Goal: Task Accomplishment & Management: Complete application form

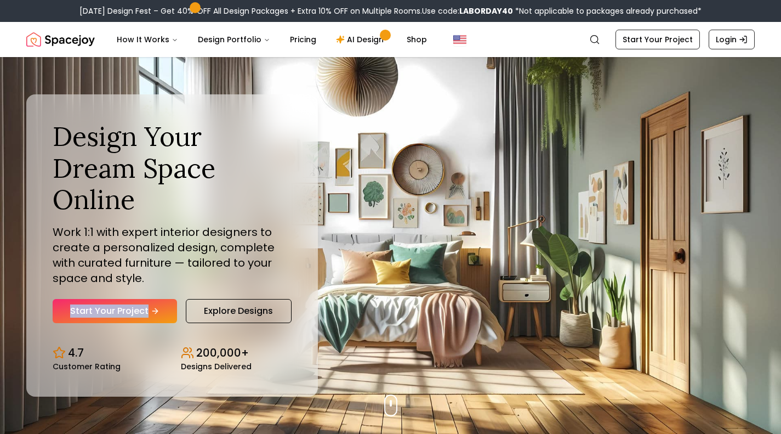
drag, startPoint x: 150, startPoint y: 286, endPoint x: 132, endPoint y: 297, distance: 21.4
click at [132, 297] on div "Design Your Dream Space Online Work 1:1 with expert interior designers to creat…" at bounding box center [172, 222] width 239 height 202
click at [153, 306] on icon "Hero section" at bounding box center [155, 310] width 9 height 9
click at [327, 239] on div "Design Your Dream Space Online Work 1:1 with expert interior designers to creat…" at bounding box center [390, 245] width 781 height 377
click at [415, 304] on div "Design Your Dream Space Online Work 1:1 with expert interior designers to creat…" at bounding box center [390, 245] width 781 height 377
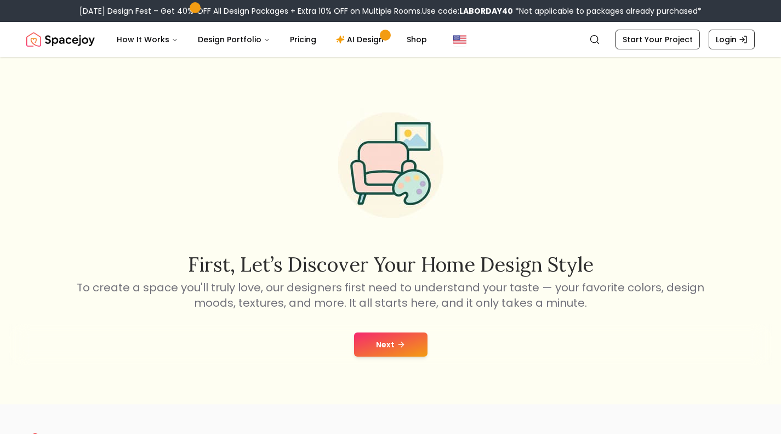
click at [399, 346] on icon at bounding box center [401, 344] width 9 height 9
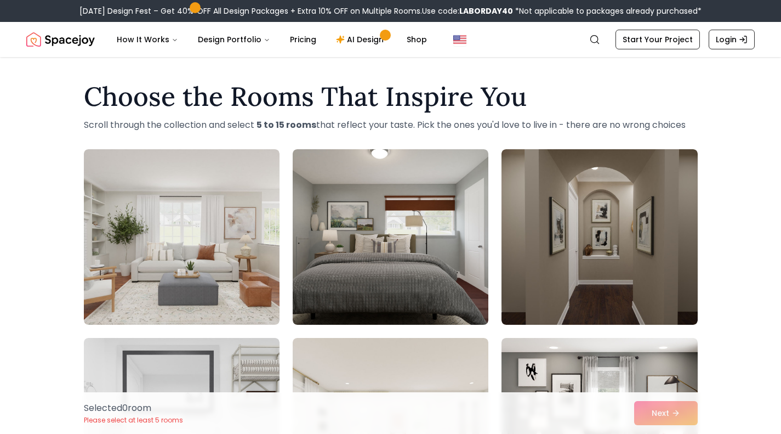
click at [404, 269] on img at bounding box center [391, 236] width 196 height 175
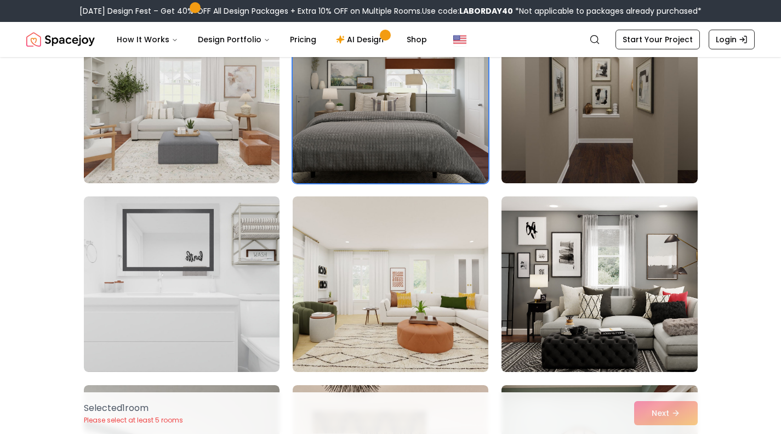
scroll to position [142, 0]
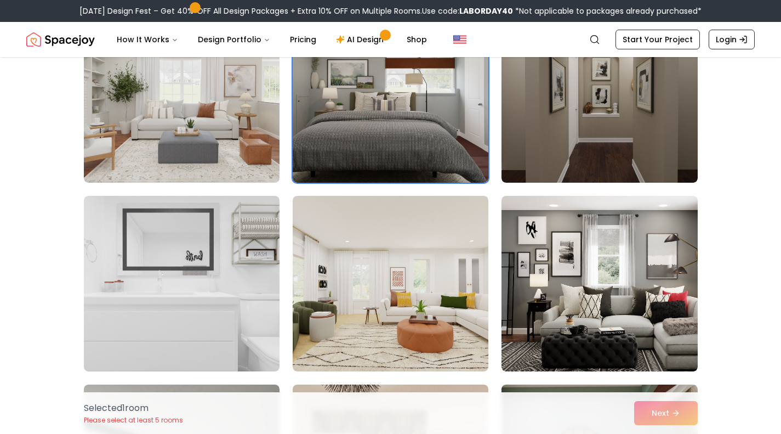
click at [393, 277] on img at bounding box center [391, 283] width 196 height 175
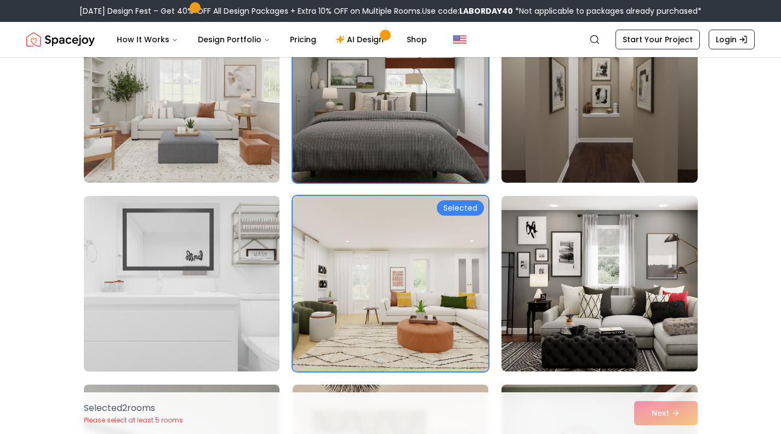
click at [248, 177] on img at bounding box center [182, 94] width 196 height 175
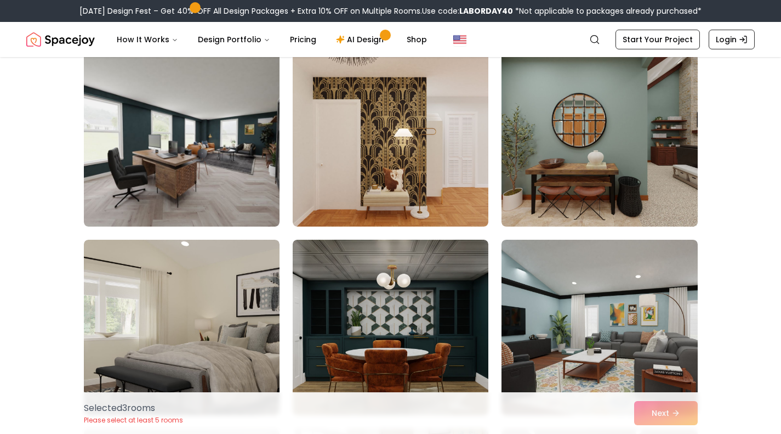
scroll to position [475, 0]
click at [571, 165] on img at bounding box center [600, 139] width 196 height 175
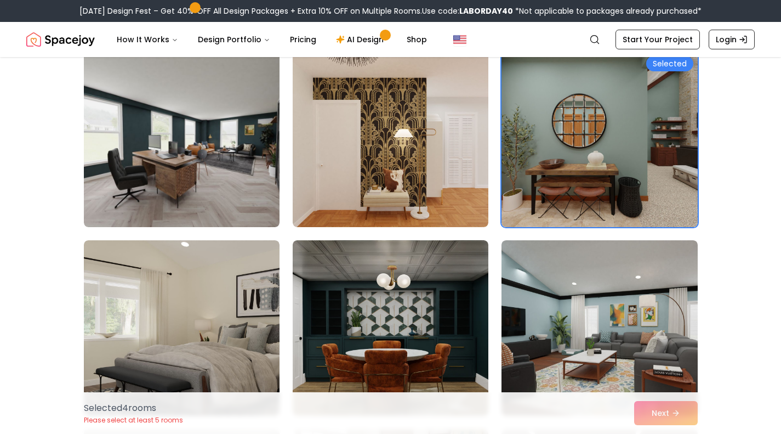
click at [199, 169] on img at bounding box center [182, 139] width 196 height 175
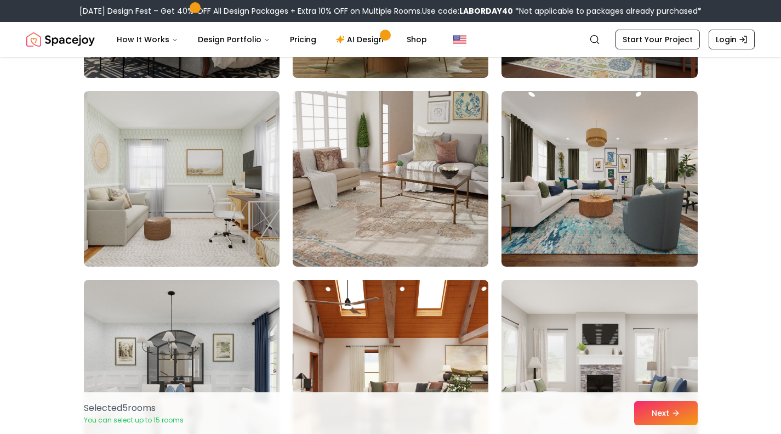
scroll to position [817, 0]
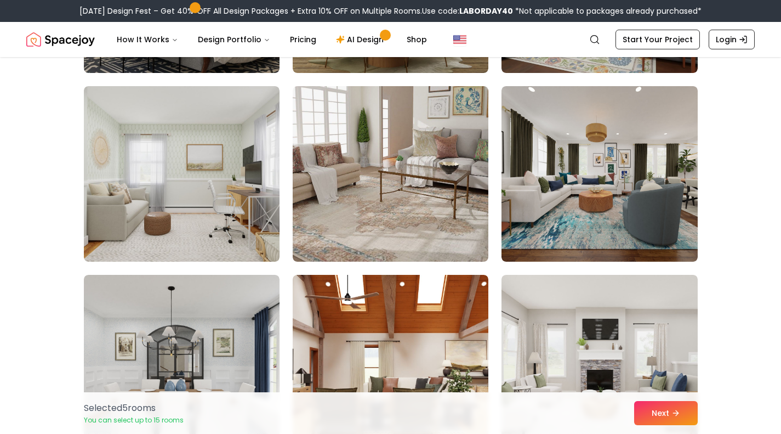
click at [585, 210] on img at bounding box center [600, 173] width 196 height 175
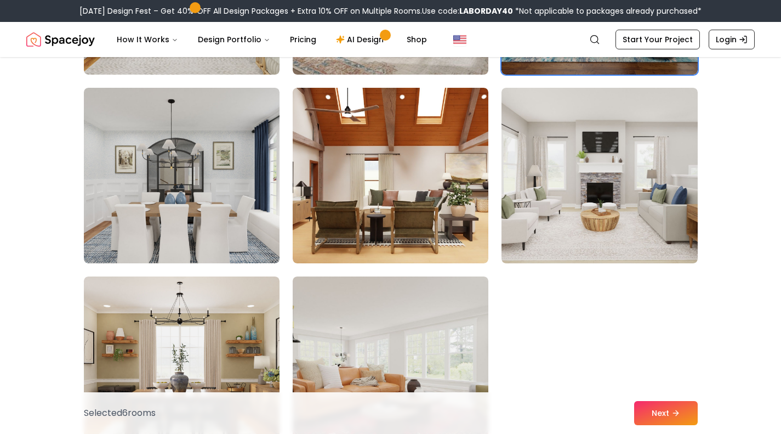
scroll to position [1033, 0]
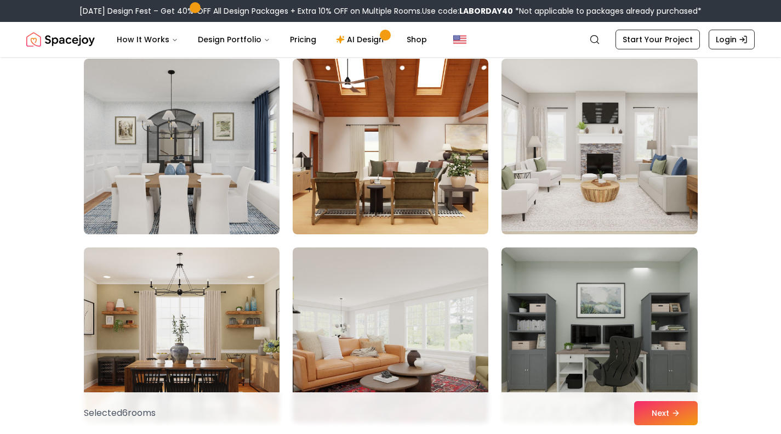
click at [425, 187] on img at bounding box center [391, 146] width 196 height 175
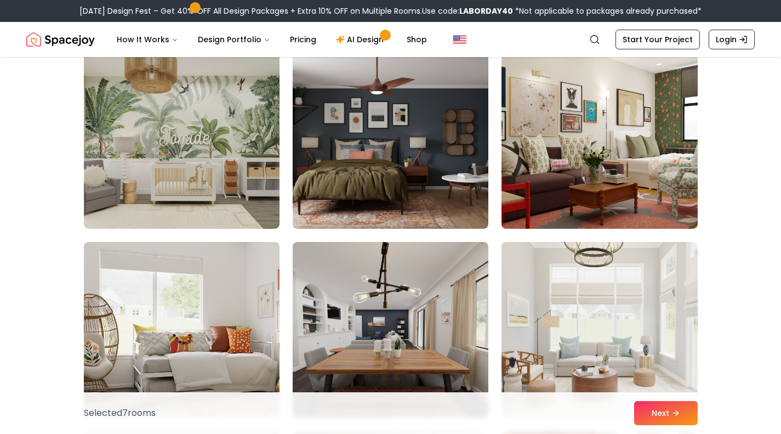
scroll to position [1416, 0]
click at [392, 175] on img at bounding box center [391, 140] width 196 height 175
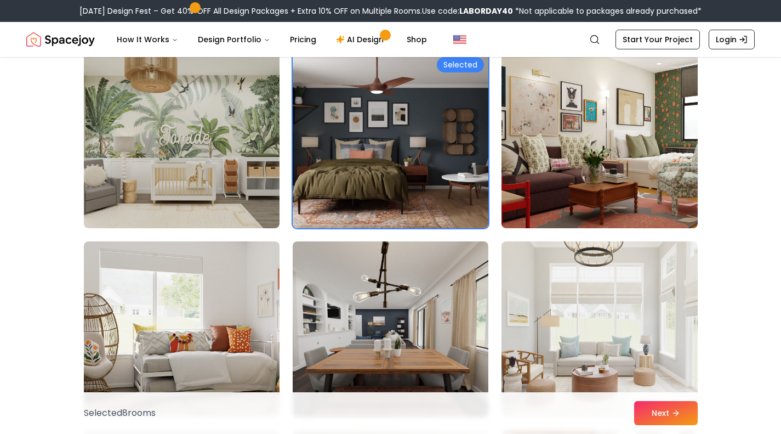
click at [243, 187] on img at bounding box center [182, 140] width 196 height 175
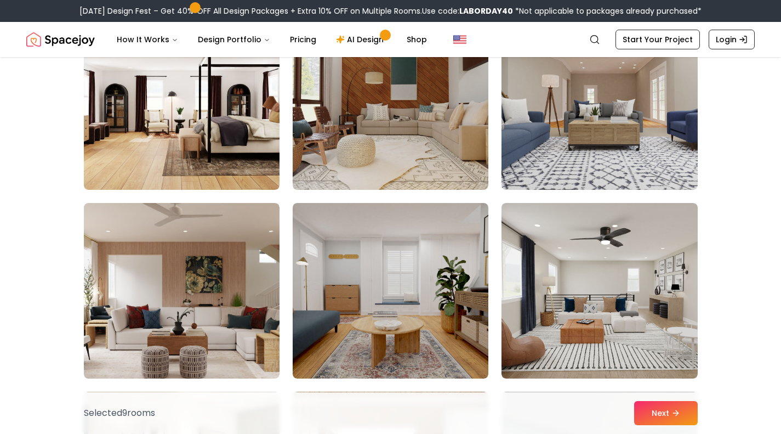
scroll to position [2587, 0]
click at [196, 118] on img at bounding box center [182, 101] width 196 height 175
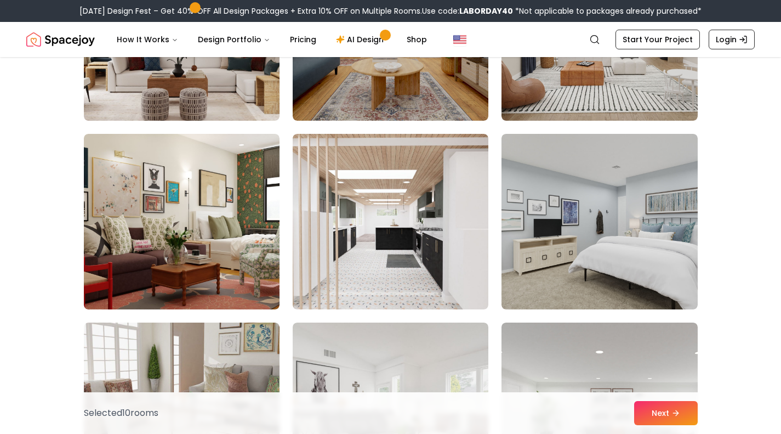
click at [386, 217] on img at bounding box center [391, 221] width 196 height 175
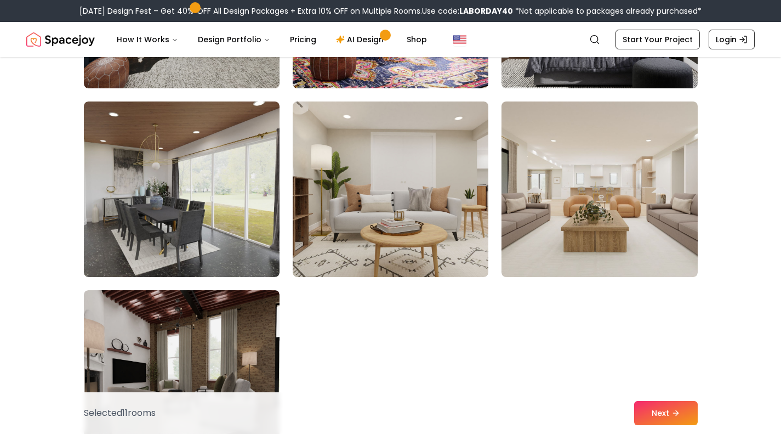
scroll to position [6061, 0]
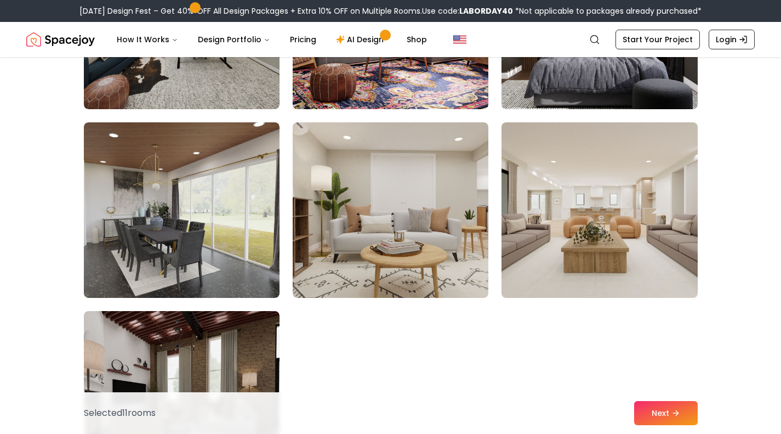
click at [674, 413] on icon at bounding box center [675, 412] width 9 height 9
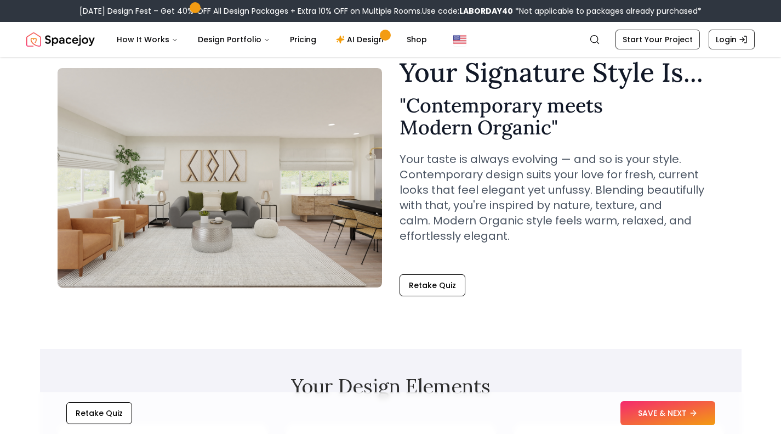
scroll to position [47, 0]
click at [669, 412] on button "SAVE & NEXT" at bounding box center [668, 413] width 95 height 24
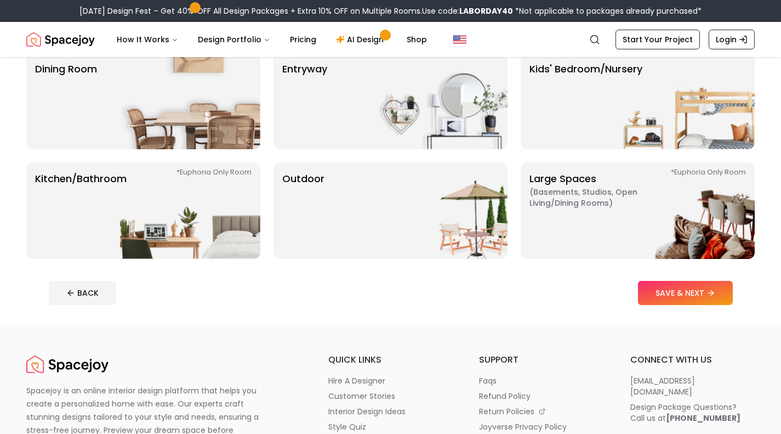
scroll to position [209, 0]
click at [585, 228] on p "Large Spaces ( Basements, Studios, Open living/dining rooms ) *Euphoria Only Ro…" at bounding box center [598, 209] width 137 height 79
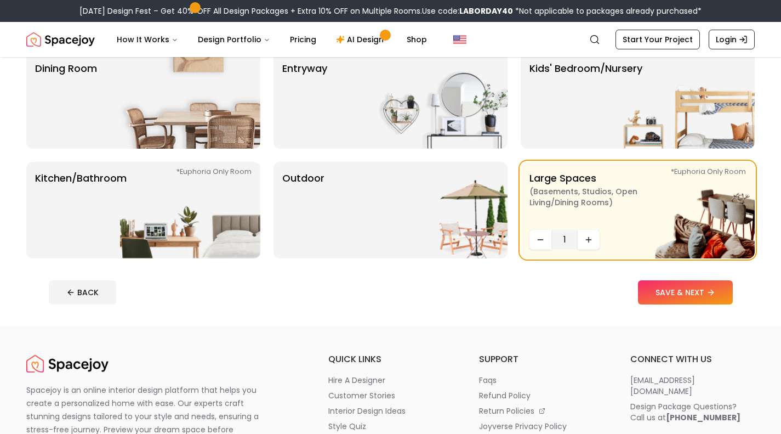
click at [666, 293] on button "SAVE & NEXT" at bounding box center [685, 292] width 95 height 24
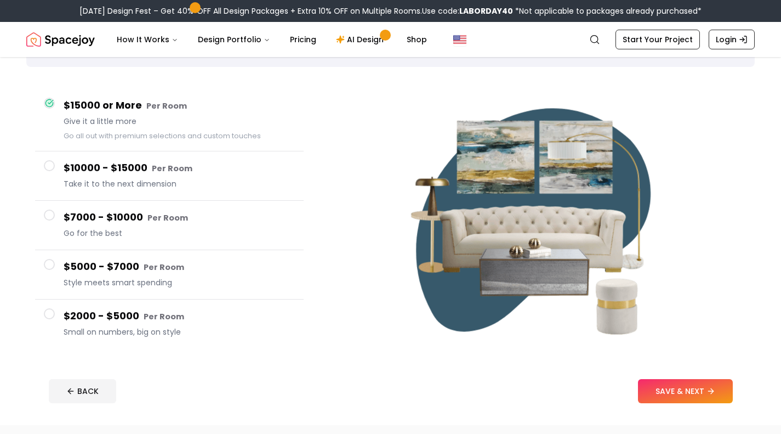
scroll to position [77, 0]
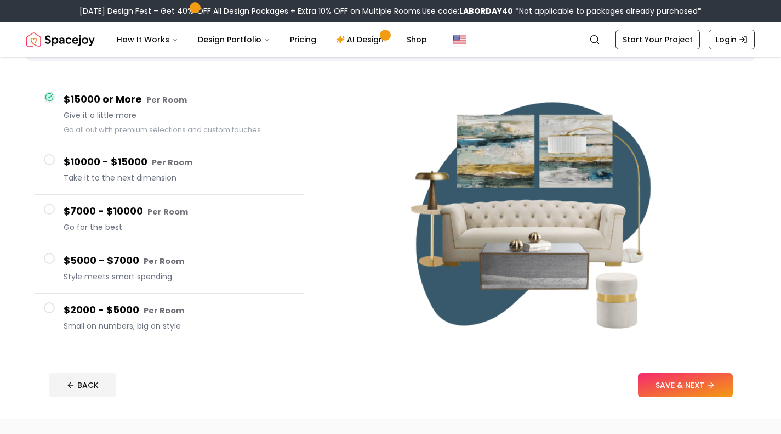
click at [94, 321] on span "Small on numbers, big on style" at bounding box center [179, 325] width 231 height 11
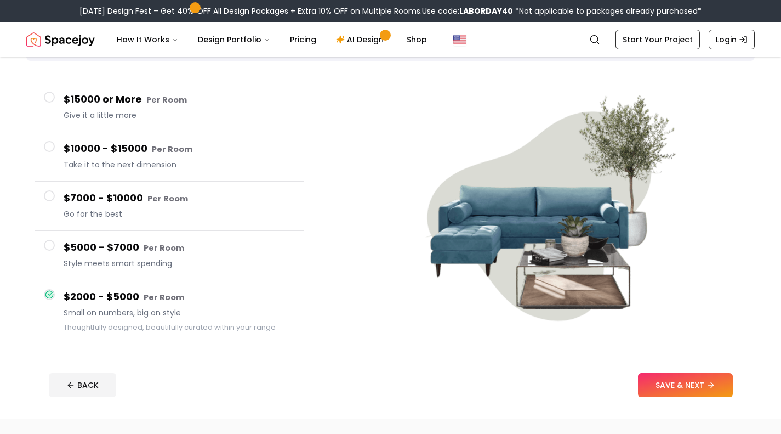
click at [686, 380] on button "SAVE & NEXT" at bounding box center [685, 385] width 95 height 24
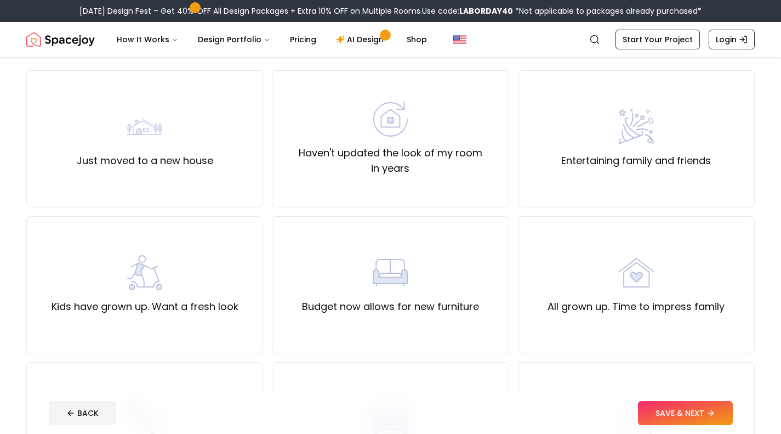
scroll to position [83, 0]
click at [451, 169] on label "Haven't updated the look of my room in years" at bounding box center [390, 159] width 218 height 31
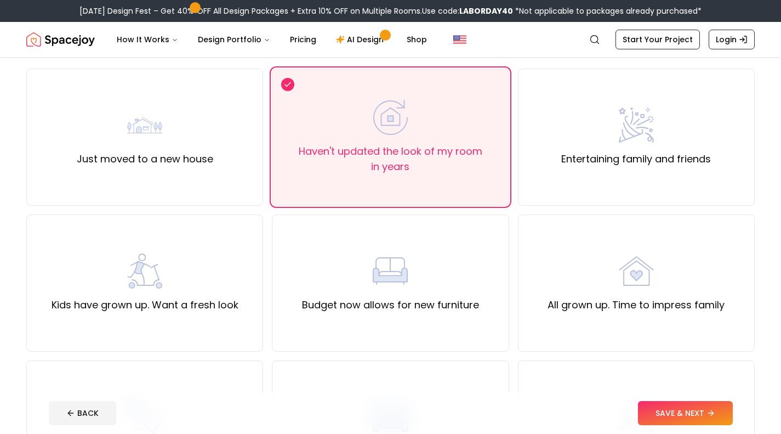
click at [675, 410] on button "SAVE & NEXT" at bounding box center [685, 413] width 95 height 24
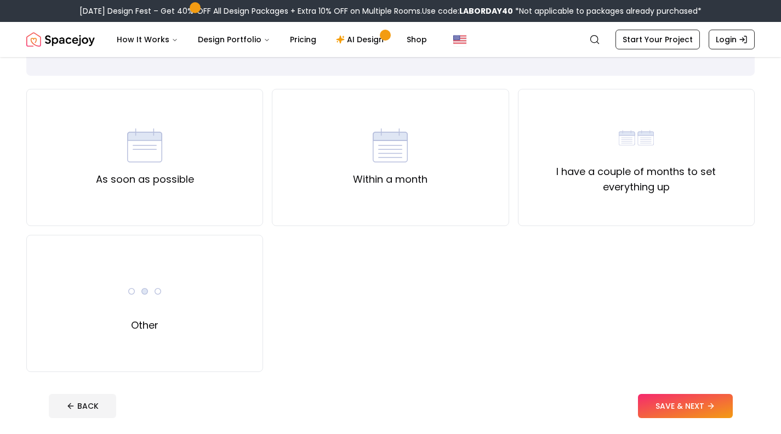
scroll to position [63, 0]
click at [683, 150] on div "I have a couple of months to set everything up" at bounding box center [636, 156] width 218 height 75
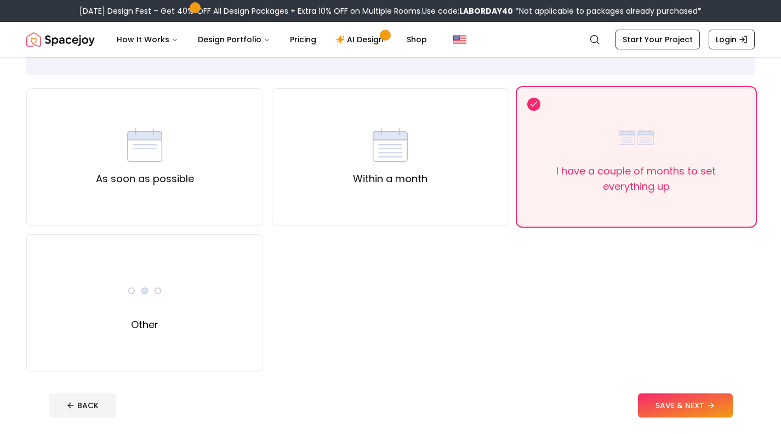
click at [665, 403] on button "SAVE & NEXT" at bounding box center [685, 405] width 95 height 24
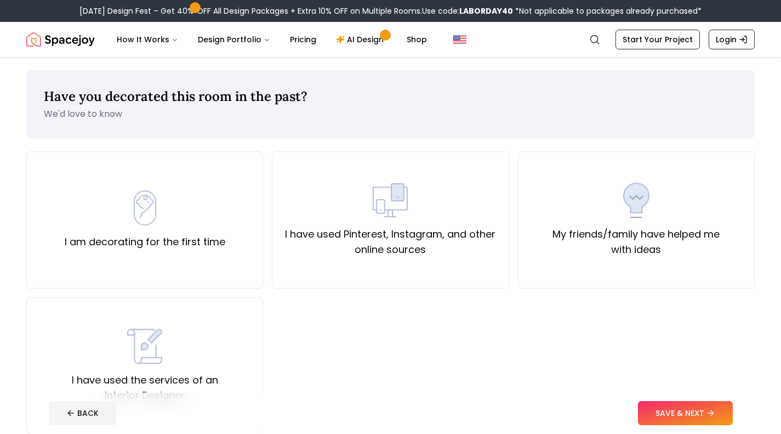
click at [423, 270] on div "I have used Pinterest, Instagram, and other online sources" at bounding box center [390, 219] width 237 height 137
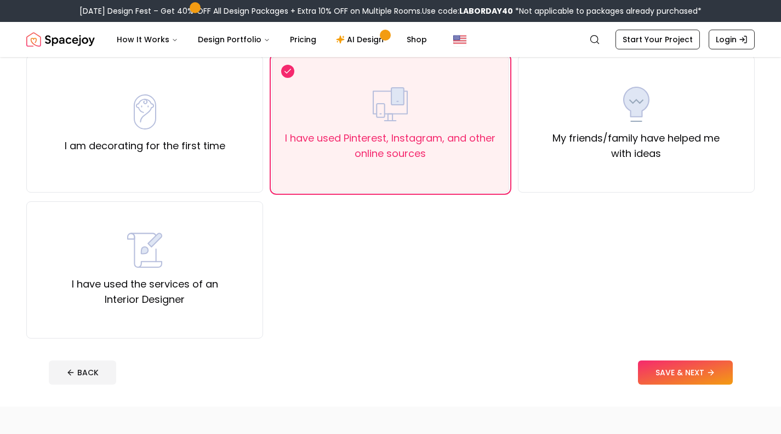
scroll to position [96, 0]
click at [679, 373] on button "SAVE & NEXT" at bounding box center [685, 372] width 95 height 24
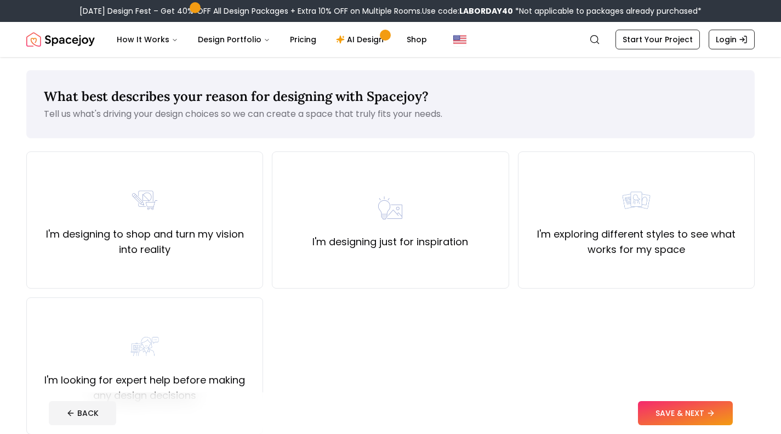
click at [617, 261] on div "I'm exploring different styles to see what works for my space" at bounding box center [636, 219] width 237 height 137
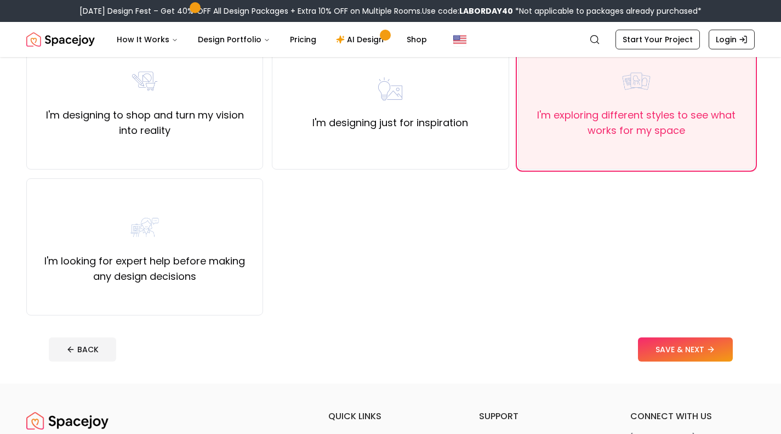
scroll to position [119, 0]
click at [682, 348] on button "SAVE & NEXT" at bounding box center [685, 349] width 95 height 24
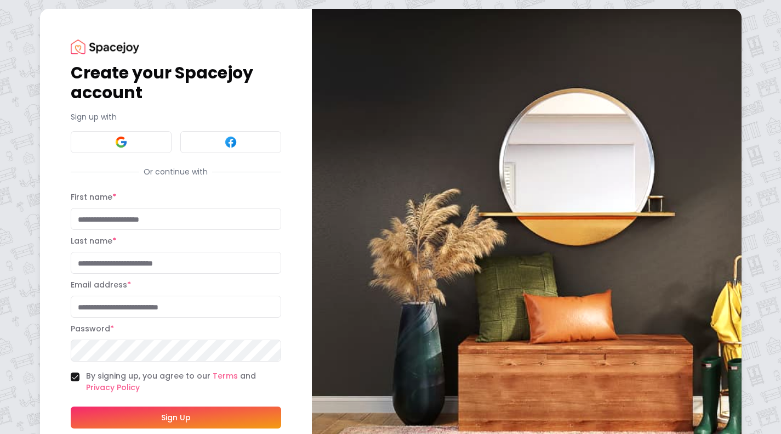
click at [126, 141] on img at bounding box center [121, 141] width 13 height 13
